Goal: Find specific page/section: Find specific page/section

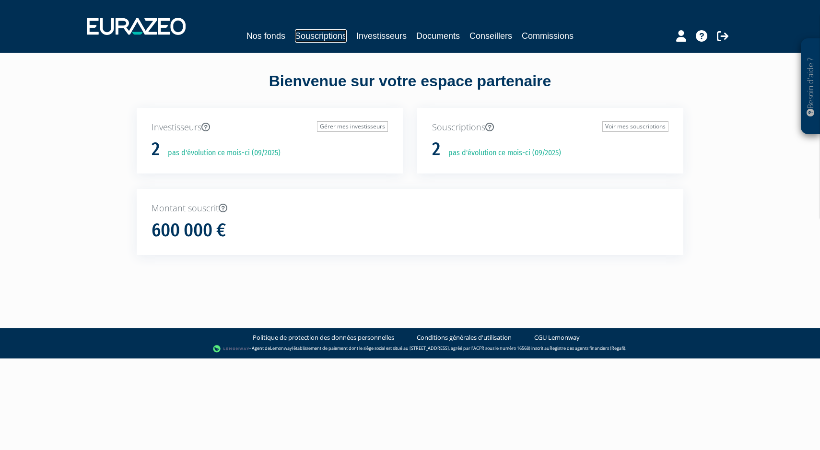
click at [306, 41] on link "Souscriptions" at bounding box center [321, 35] width 52 height 13
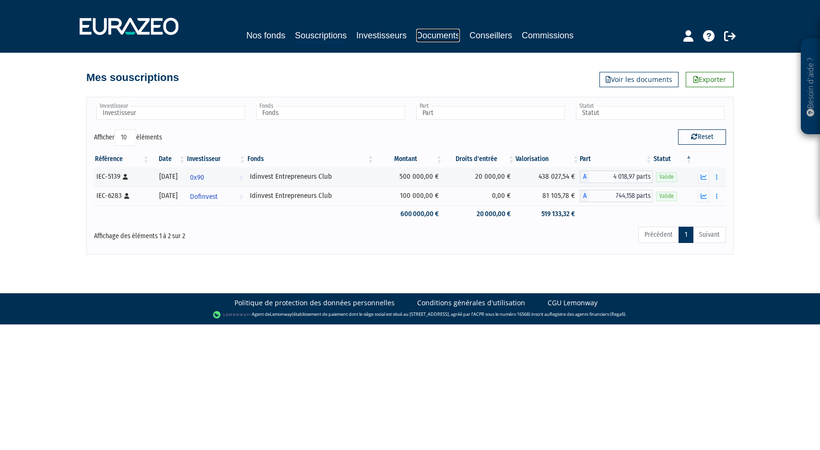
click at [430, 38] on link "Documents" at bounding box center [438, 35] width 44 height 13
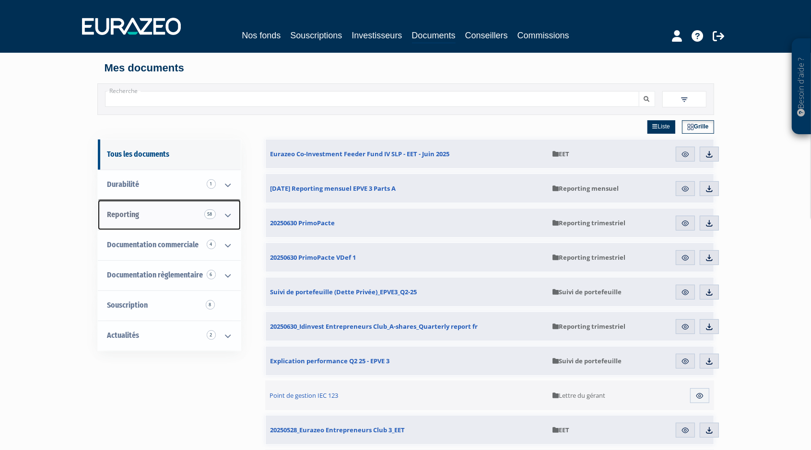
click at [212, 210] on span "58" at bounding box center [210, 215] width 12 height 10
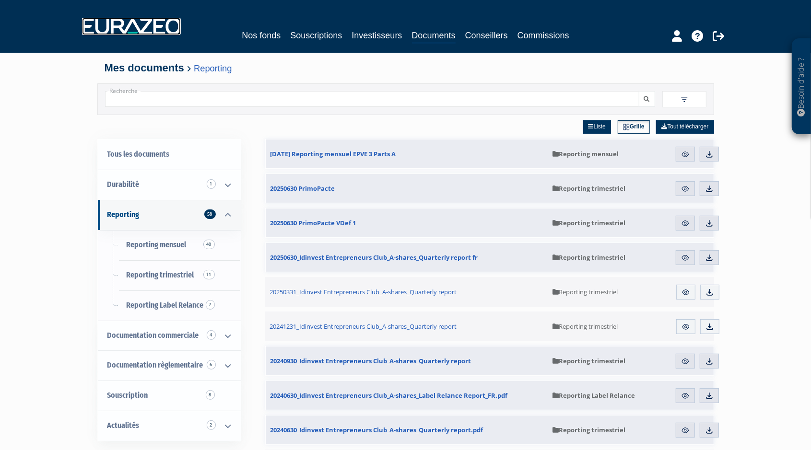
click at [162, 29] on img at bounding box center [131, 26] width 99 height 17
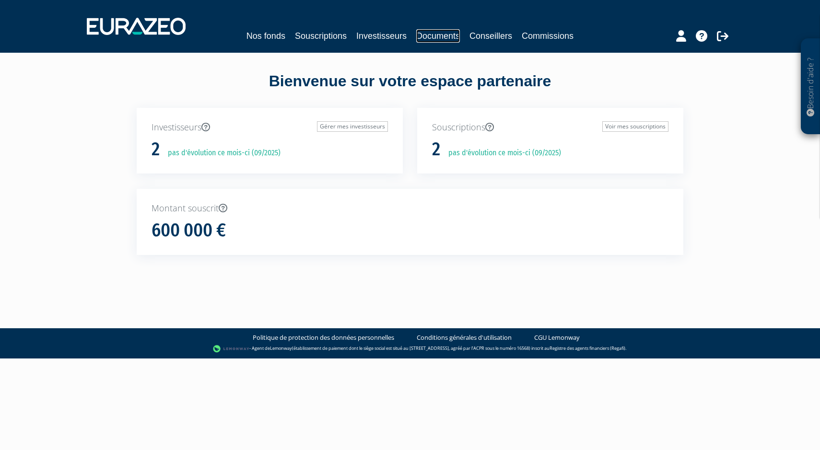
click at [434, 36] on link "Documents" at bounding box center [438, 35] width 44 height 13
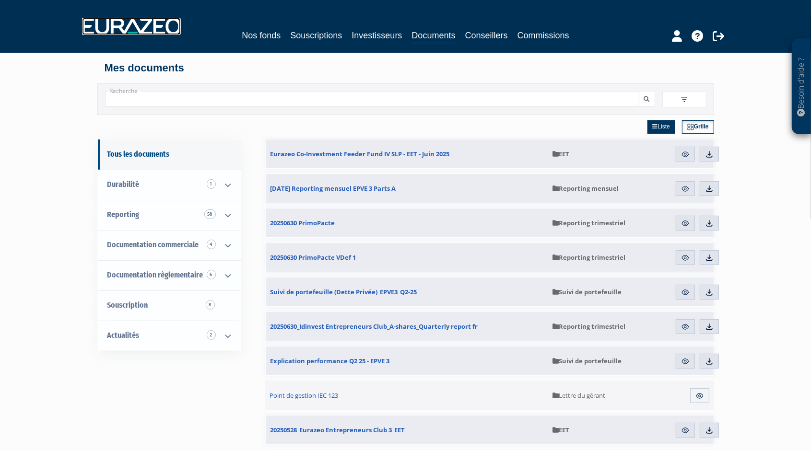
click at [115, 19] on img at bounding box center [131, 26] width 99 height 17
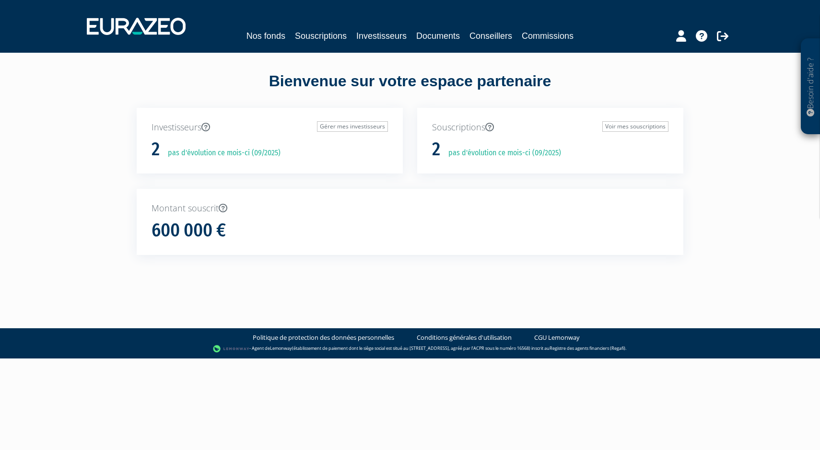
click at [361, 43] on div "Nos fonds Souscriptions Investisseurs Documents Conseillers Commissions" at bounding box center [411, 26] width 662 height 35
